Goal: Use online tool/utility: Utilize a website feature to perform a specific function

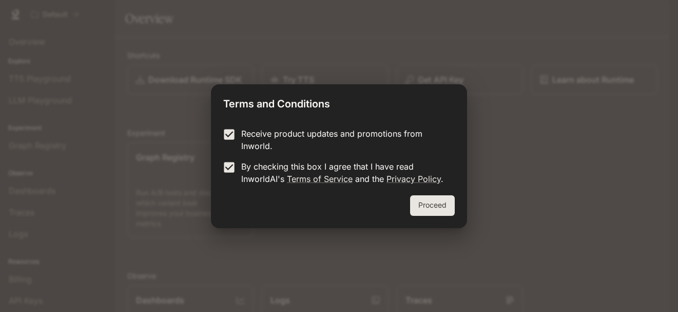
click at [425, 208] on button "Proceed" at bounding box center [432, 205] width 45 height 21
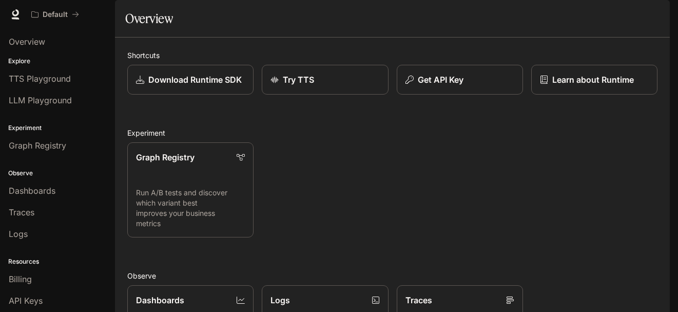
click at [233, 29] on div "Overview" at bounding box center [392, 18] width 535 height 21
click at [47, 41] on div "Overview" at bounding box center [58, 41] width 98 height 12
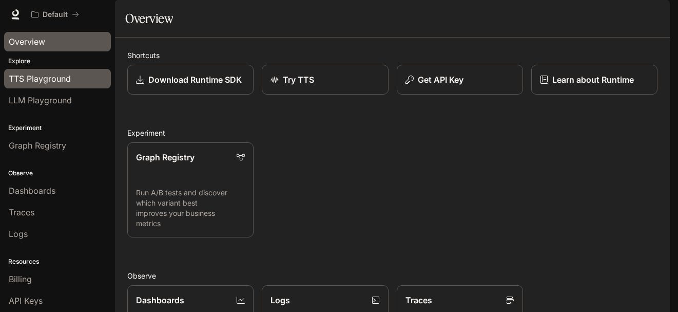
click at [56, 81] on span "TTS Playground" at bounding box center [40, 78] width 62 height 12
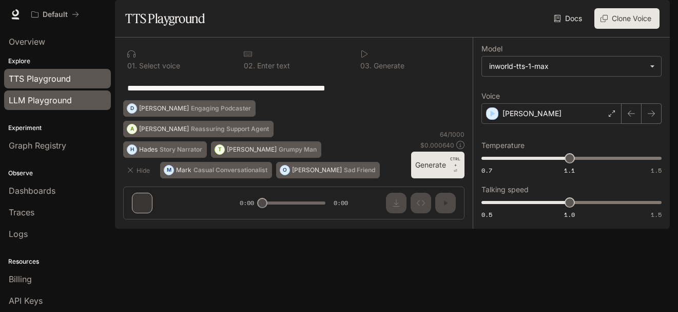
click at [63, 94] on span "LLM Playground" at bounding box center [40, 100] width 63 height 12
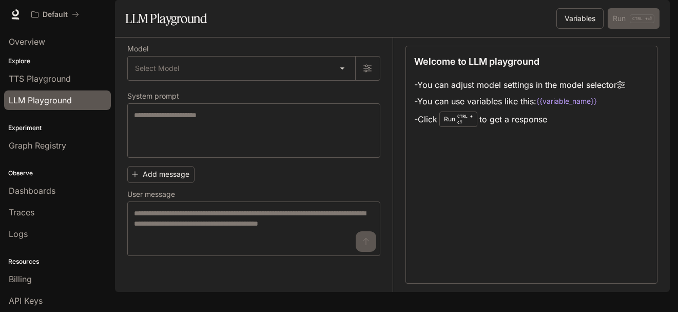
click at [642, 196] on div "Welcome to LLM playground - You can adjust model settings in the model selector…" at bounding box center [532, 165] width 253 height 238
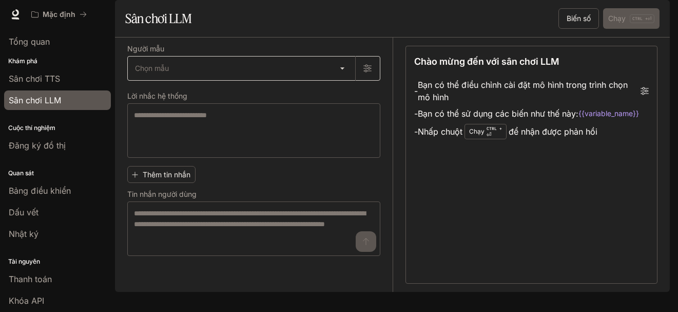
click at [344, 94] on body "Bỏ qua nội dung chính Mặc định Thời gian chạy Thời gian chạy Tài liệu Tài liệu …" at bounding box center [339, 156] width 678 height 312
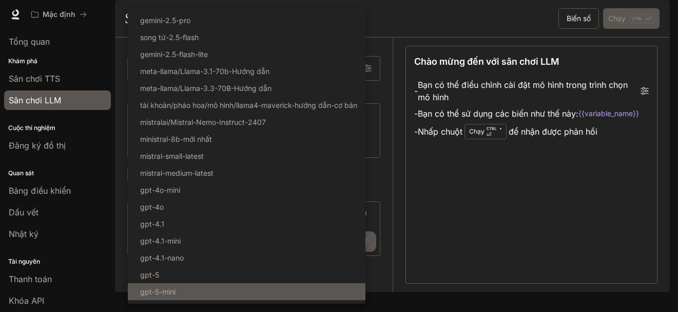
scroll to position [128, 0]
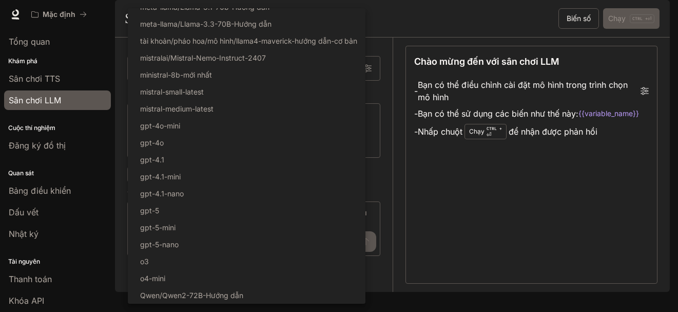
click at [457, 234] on div at bounding box center [339, 156] width 678 height 312
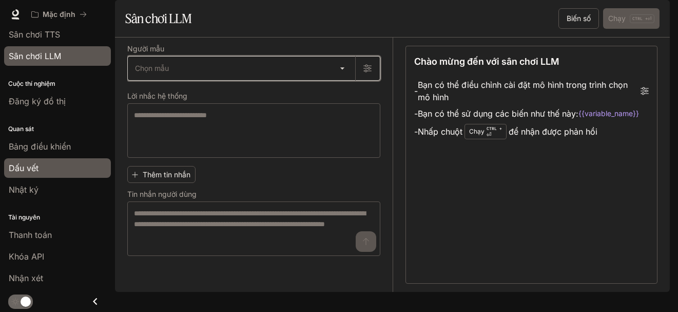
scroll to position [0, 0]
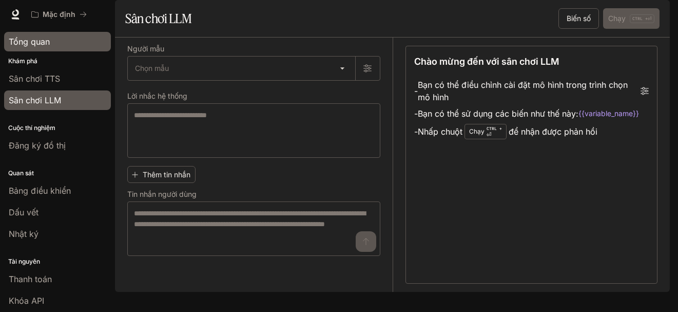
click at [52, 46] on div "Tổng quan" at bounding box center [58, 41] width 98 height 12
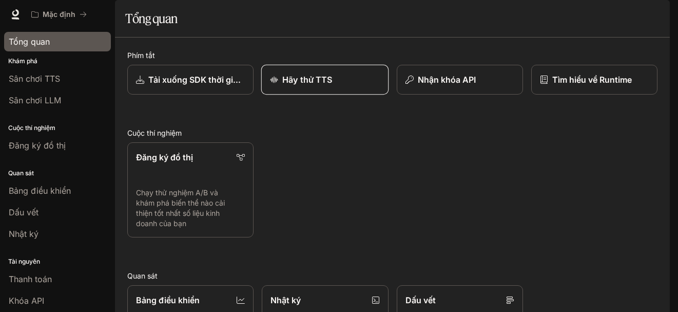
click at [345, 95] on link "Hãy thử TTS" at bounding box center [325, 80] width 128 height 30
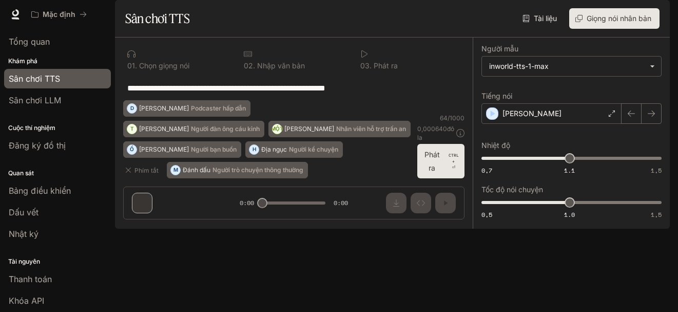
click at [190, 228] on div "**********" at bounding box center [294, 132] width 358 height 190
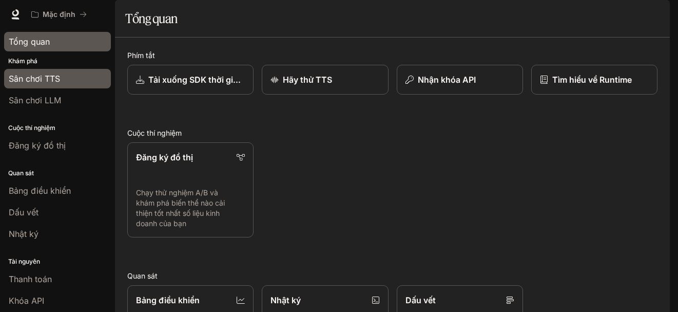
click at [60, 74] on font "Sân chơi TTS" at bounding box center [34, 78] width 51 height 10
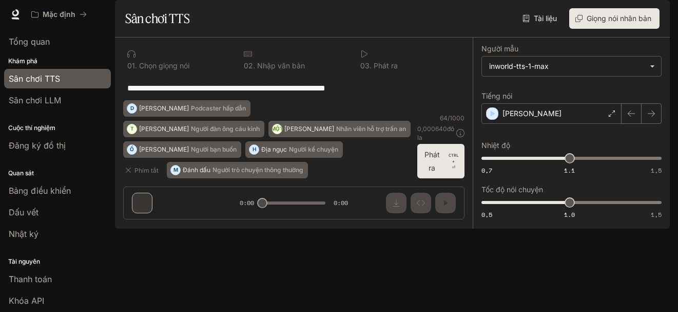
click at [174, 70] on font "Chọn giọng nói" at bounding box center [164, 65] width 50 height 9
click at [178, 94] on textarea "**********" at bounding box center [293, 88] width 333 height 12
click at [393, 94] on textarea "**********" at bounding box center [293, 88] width 333 height 12
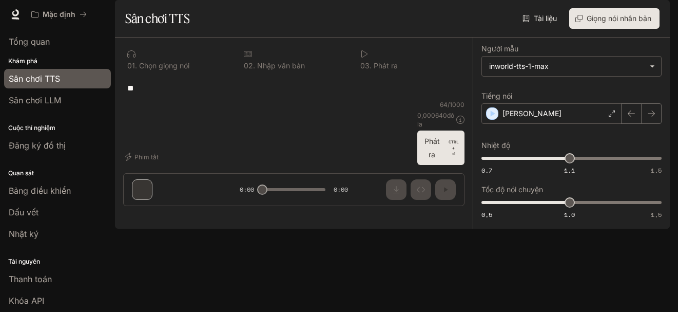
type textarea "*"
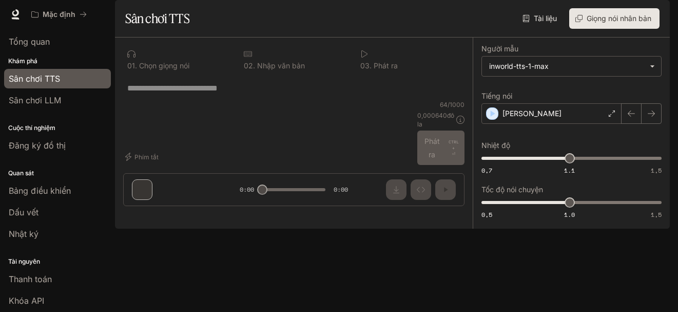
paste textarea "**********"
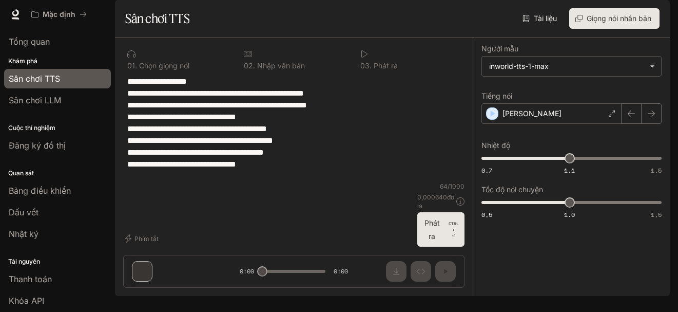
type textarea "**********"
click at [430, 242] on font "Phát ra" at bounding box center [433, 229] width 22 height 26
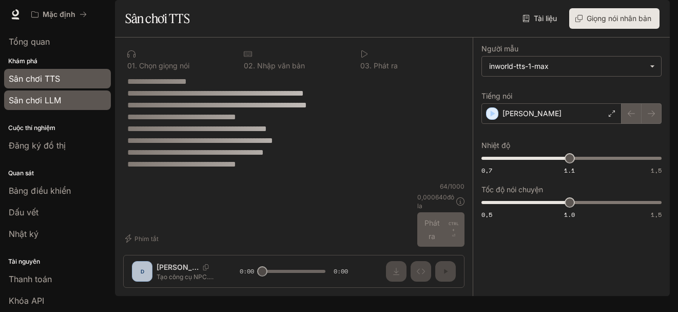
click at [60, 104] on font "Sân chơi LLM" at bounding box center [35, 100] width 52 height 10
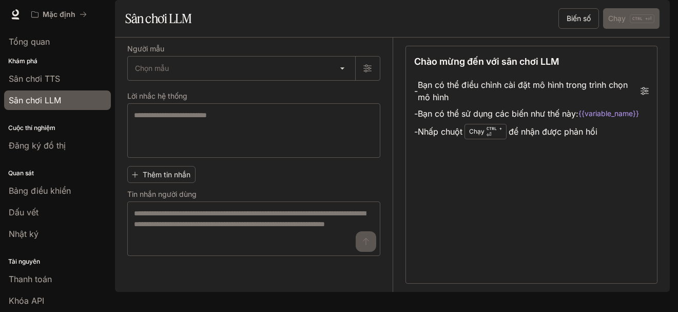
click at [551, 221] on div "Chào mừng đến với sân chơi LLM - Bạn có thể điều chỉnh cài đặt mô hình trong tr…" at bounding box center [532, 165] width 253 height 238
click at [552, 138] on font "để nhận được phản hồi" at bounding box center [553, 131] width 89 height 12
click at [202, 92] on body "Bỏ qua nội dung chính Mặc định Thời gian chạy Thời gian chạy Tài liệu Tài liệu …" at bounding box center [339, 156] width 678 height 312
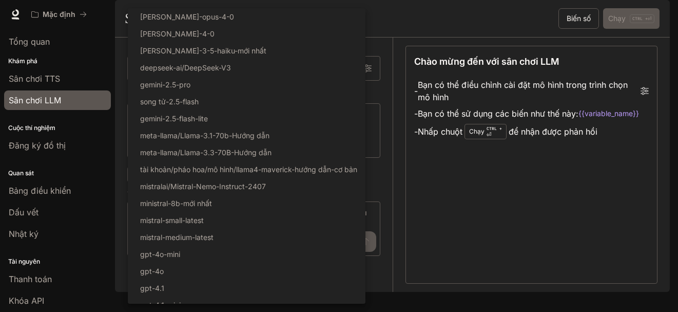
click at [551, 214] on div at bounding box center [339, 156] width 678 height 312
drag, startPoint x: 551, startPoint y: 214, endPoint x: 384, endPoint y: 183, distance: 169.3
click at [551, 214] on div at bounding box center [339, 156] width 678 height 312
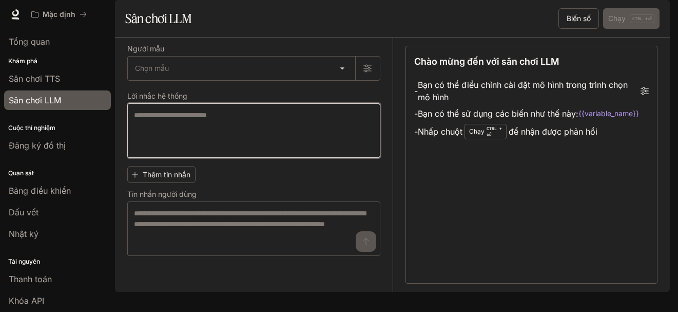
click at [252, 144] on textarea at bounding box center [254, 130] width 240 height 41
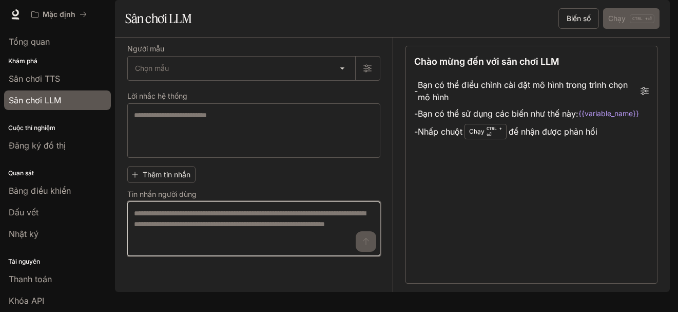
click at [262, 249] on textarea at bounding box center [254, 228] width 240 height 41
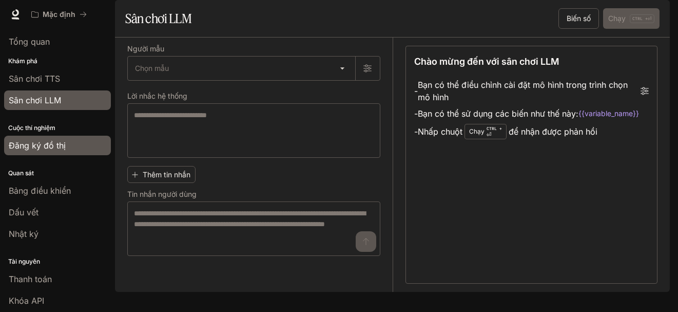
click at [65, 141] on div "Đăng ký đồ thị" at bounding box center [58, 145] width 98 height 12
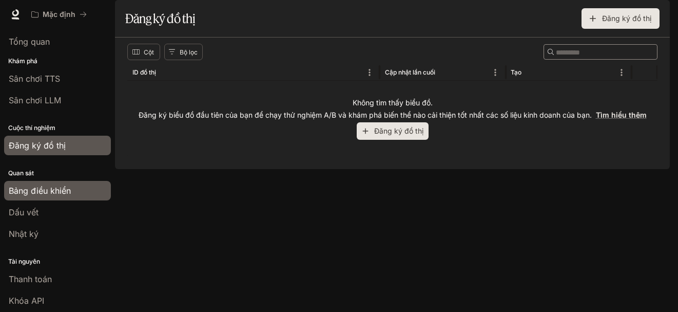
click at [60, 183] on link "Bảng điều khiển" at bounding box center [57, 191] width 107 height 20
